Goal: Task Accomplishment & Management: Use online tool/utility

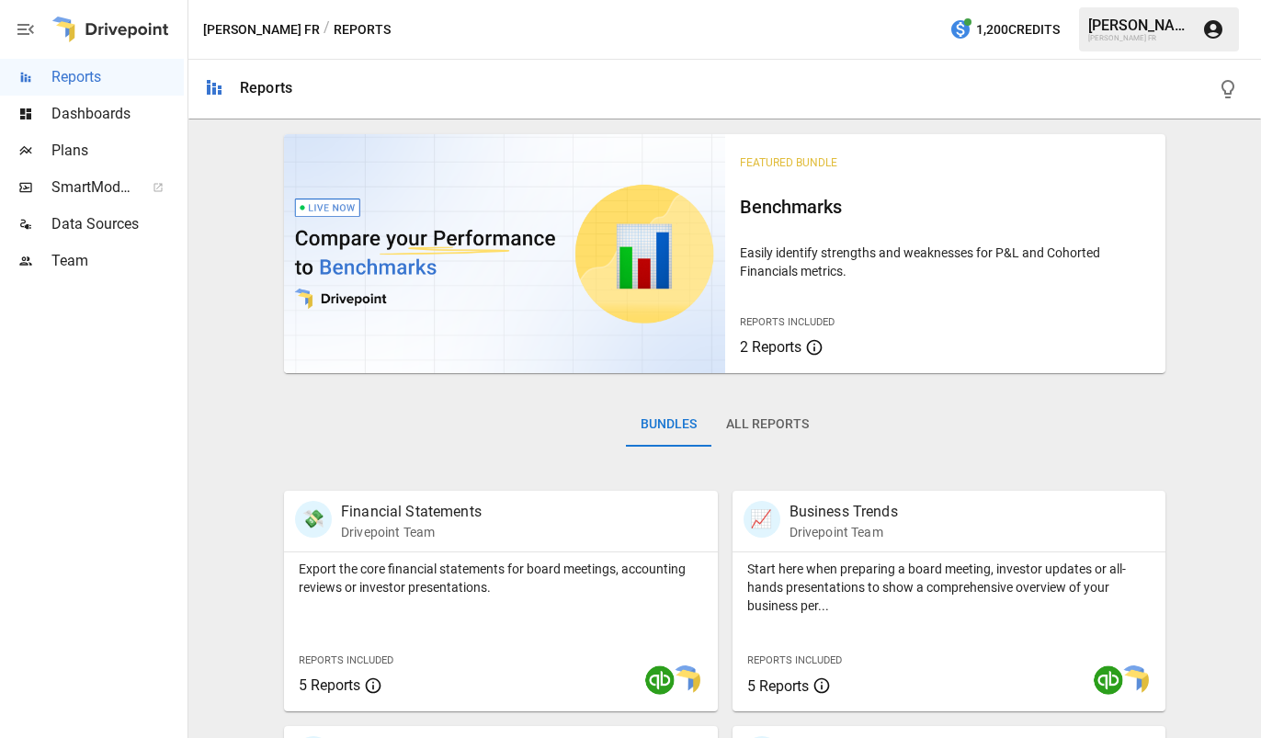
click at [79, 122] on span "Dashboards" at bounding box center [117, 114] width 132 height 22
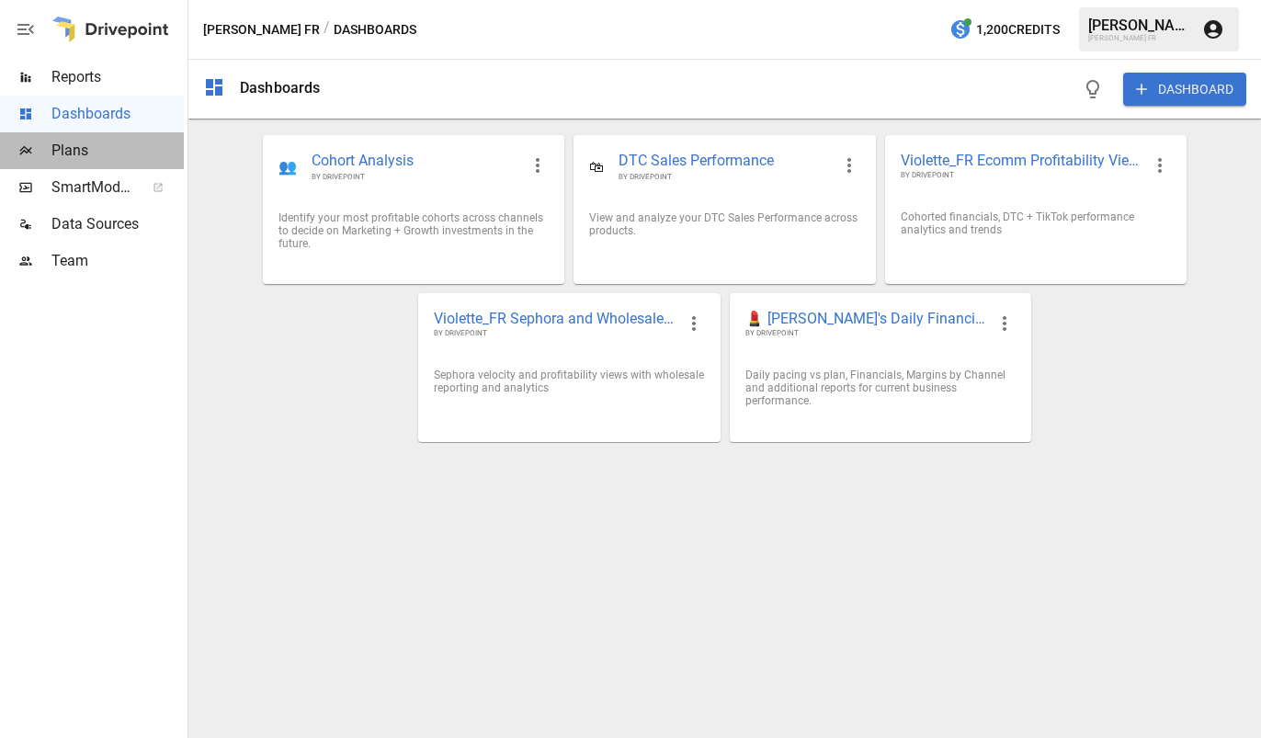
click at [74, 155] on span "Plans" at bounding box center [117, 151] width 132 height 22
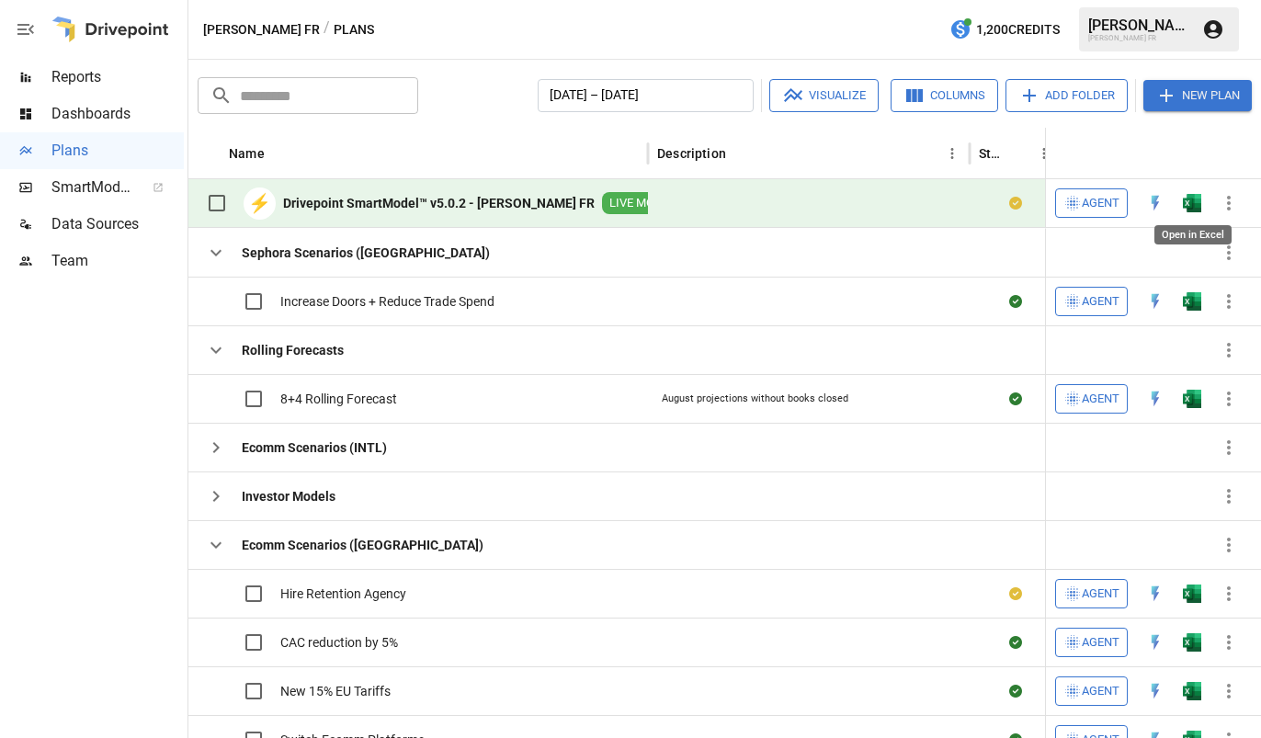
click at [1198, 210] on img "Open in Excel" at bounding box center [1192, 203] width 18 height 18
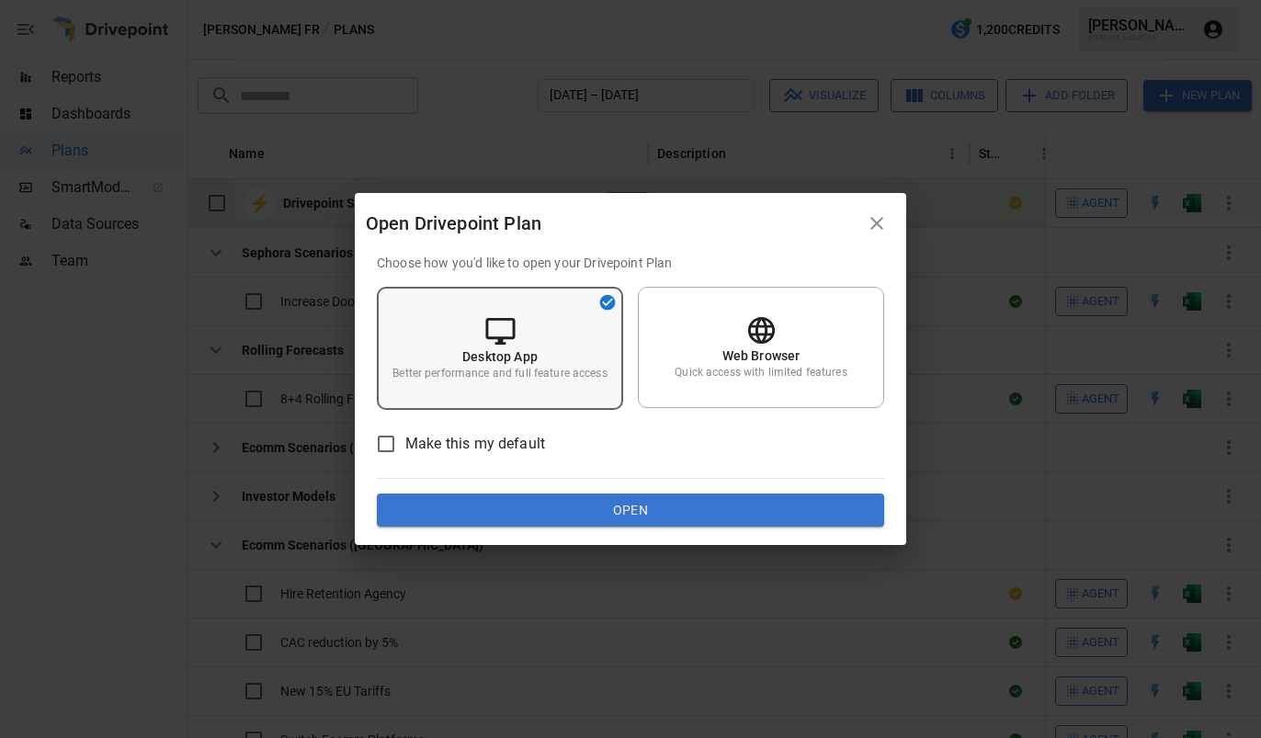
click at [574, 337] on div "Desktop App Better performance and full feature access" at bounding box center [500, 348] width 246 height 123
click at [650, 514] on button "Open" at bounding box center [630, 510] width 507 height 33
